Goal: Information Seeking & Learning: Learn about a topic

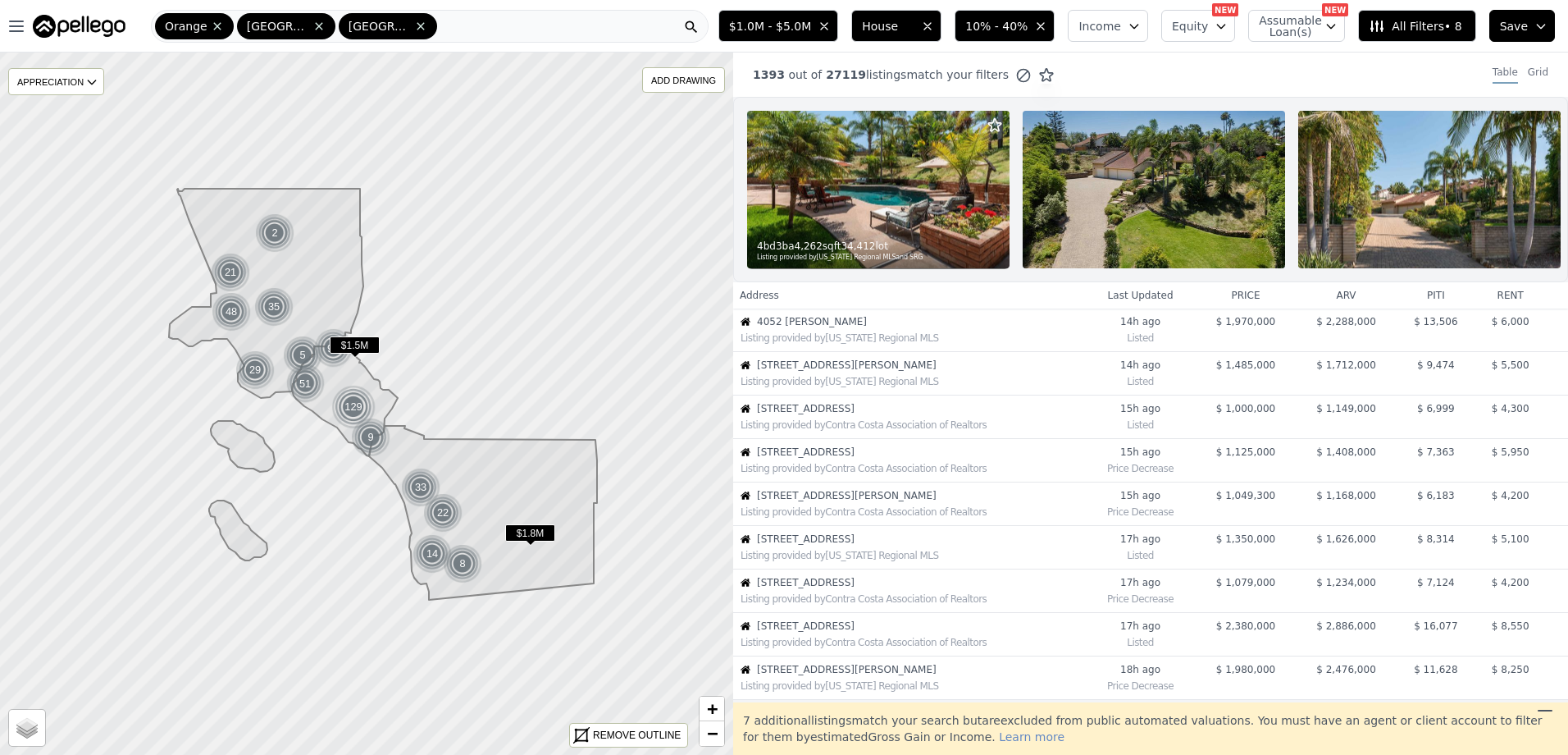
scroll to position [348, 0]
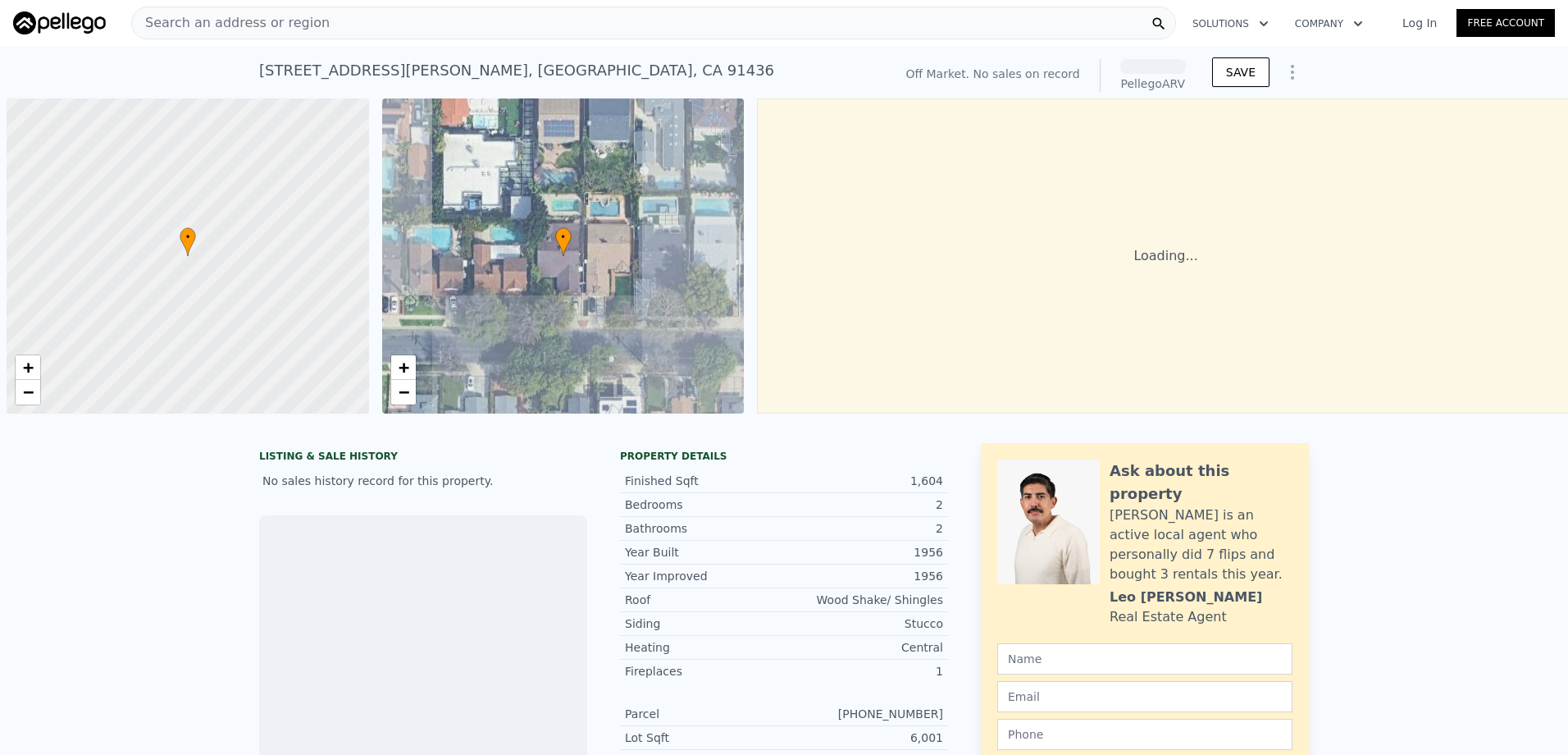
scroll to position [0, 7]
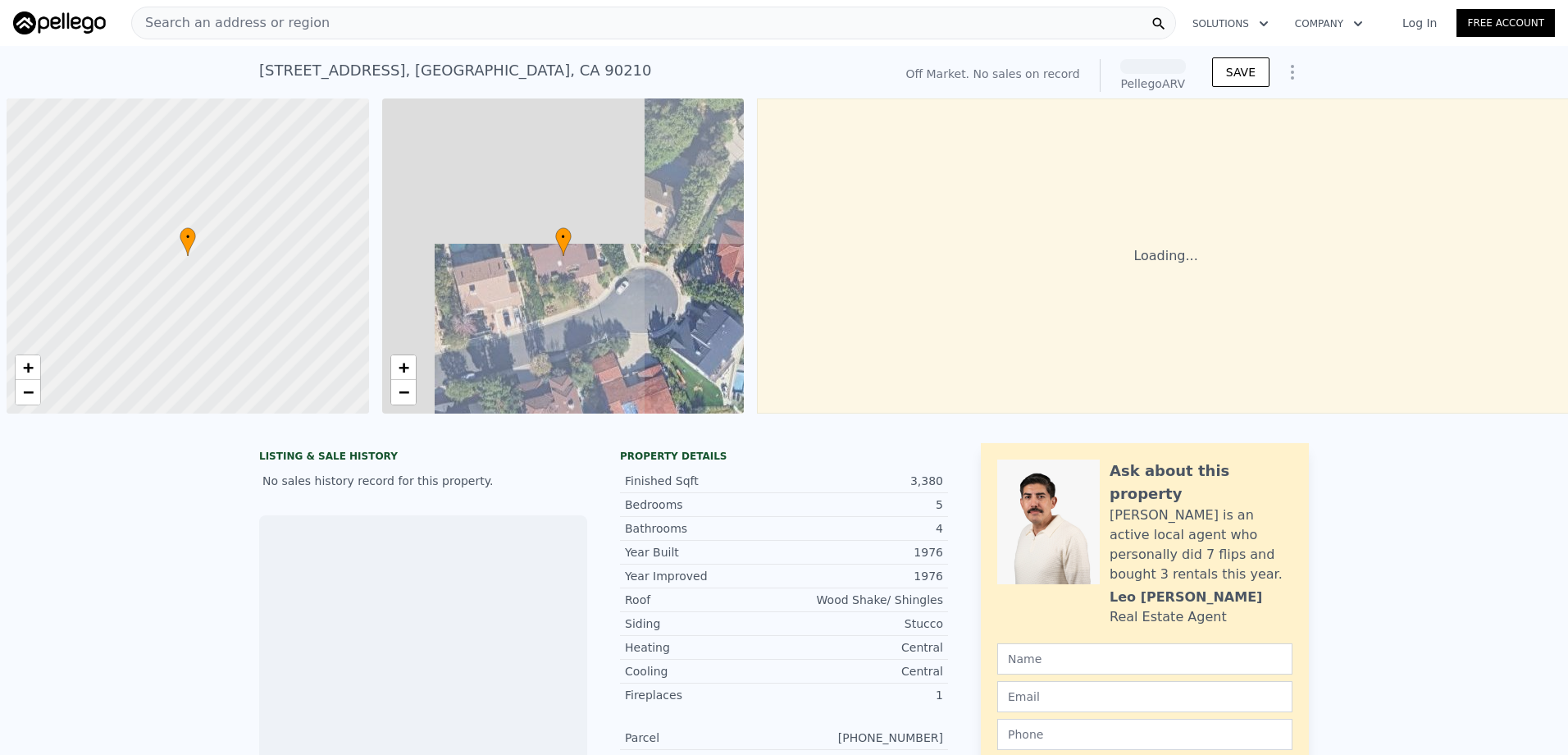
scroll to position [0, 7]
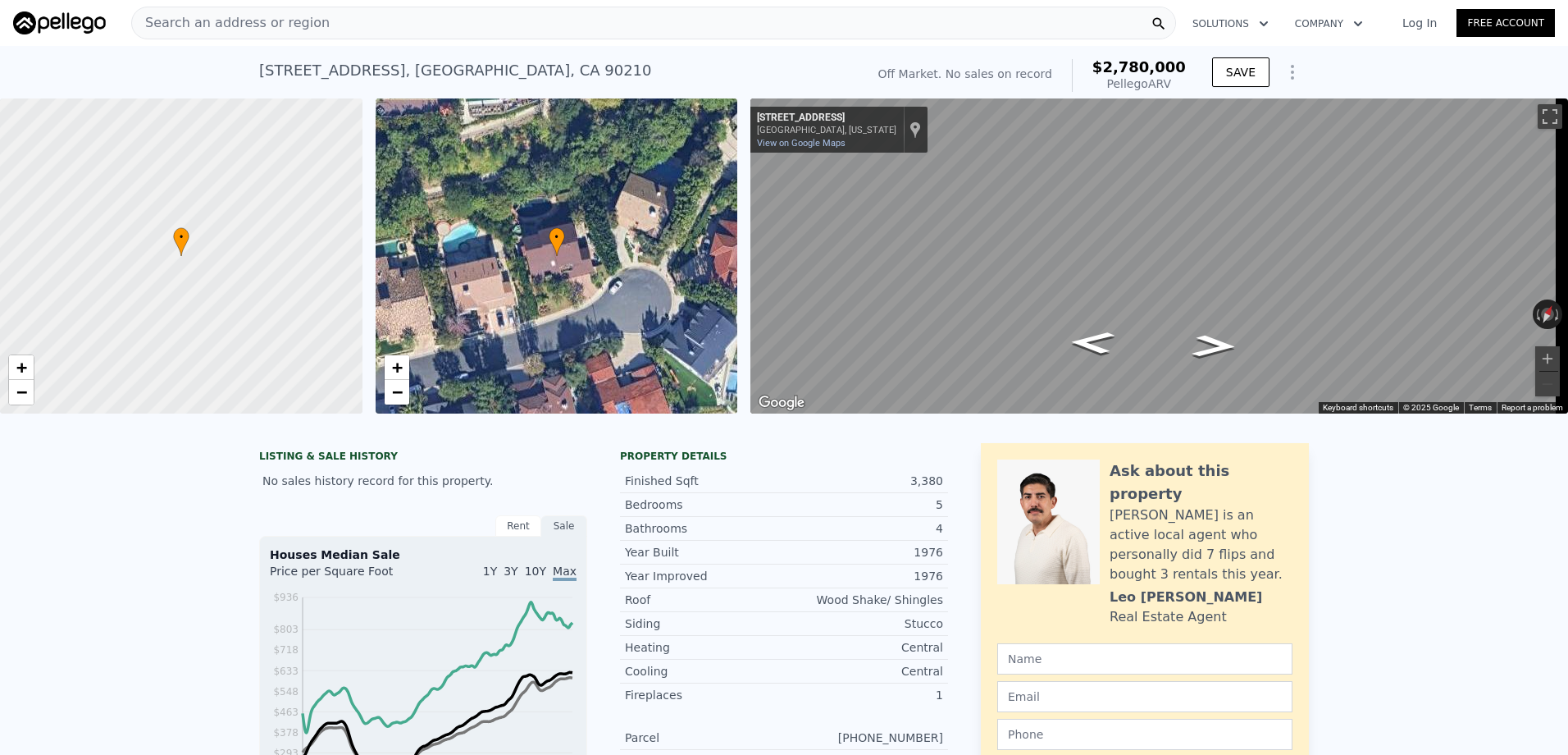
click at [701, 66] on div "9697 Moorgate Rd , Los Angeles , CA 90210 No sales on record (~ARV $2.780m )" at bounding box center [559, 76] width 600 height 46
